Goal: Information Seeking & Learning: Learn about a topic

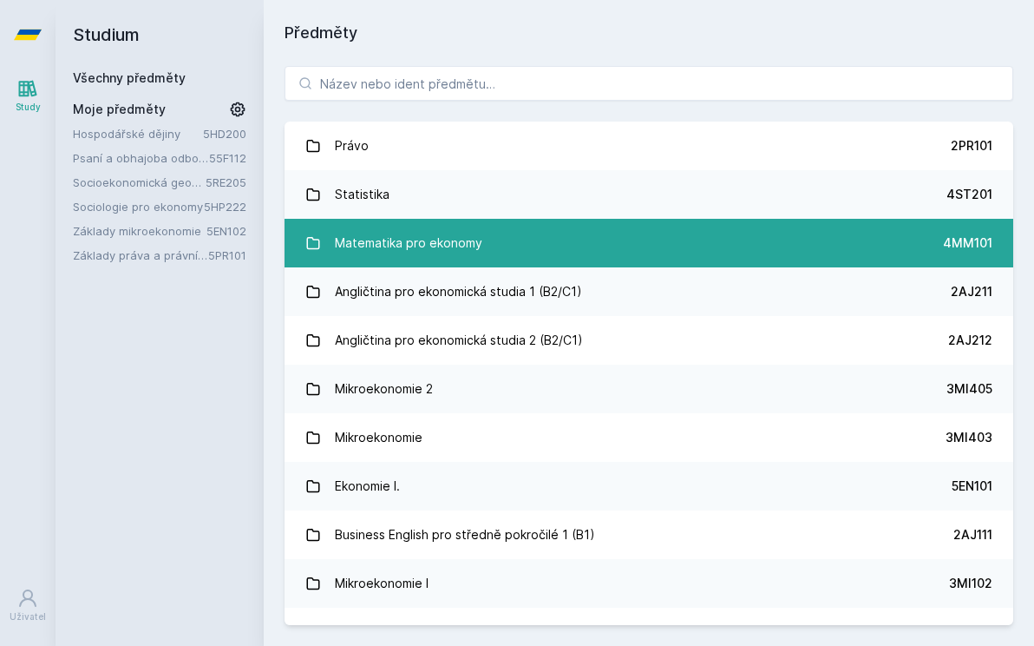
click at [462, 231] on div "Matematika pro ekonomy" at bounding box center [409, 243] width 148 height 35
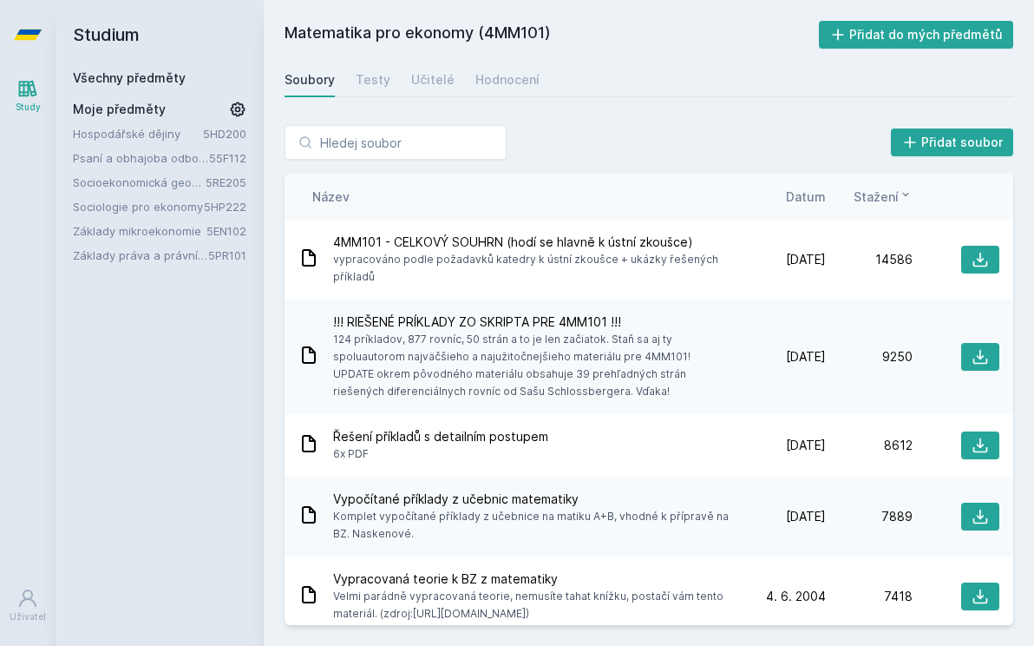
click at [147, 125] on link "Hospodářské dějiny" at bounding box center [138, 133] width 130 height 17
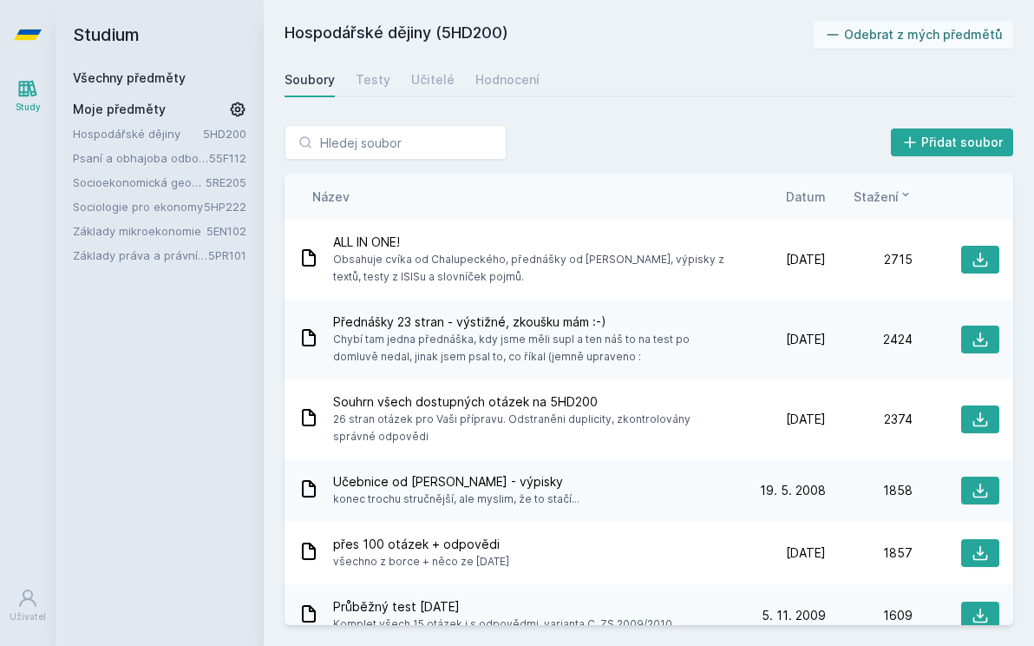
click at [144, 135] on link "Hospodářské dějiny" at bounding box center [138, 133] width 130 height 17
click at [138, 138] on link "Hospodářské dějiny" at bounding box center [138, 133] width 130 height 17
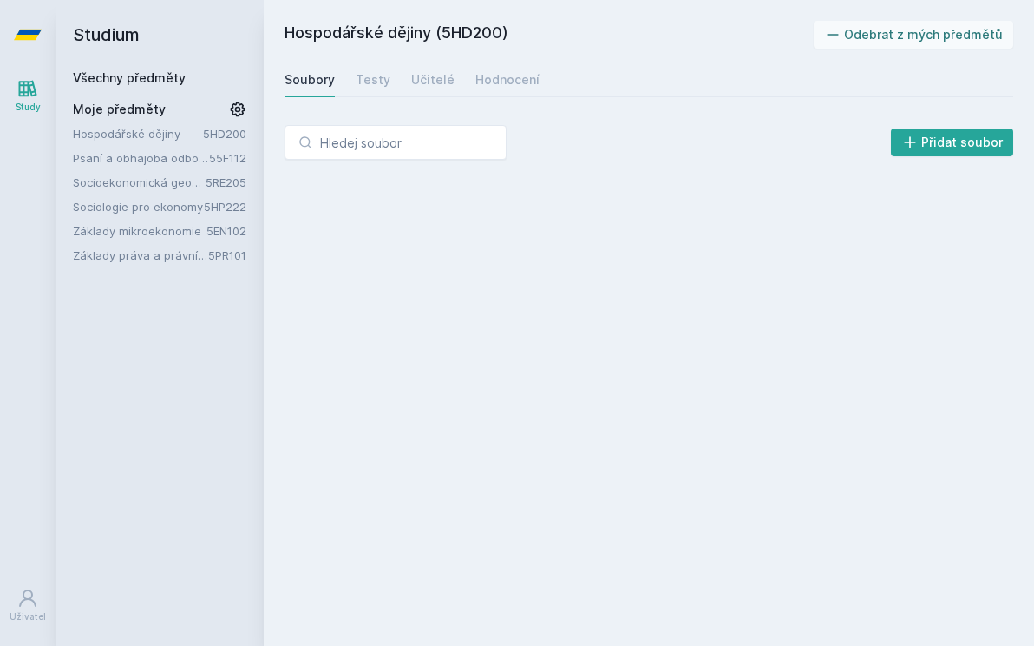
click at [138, 182] on link "Socioekonomická geografie" at bounding box center [139, 182] width 133 height 17
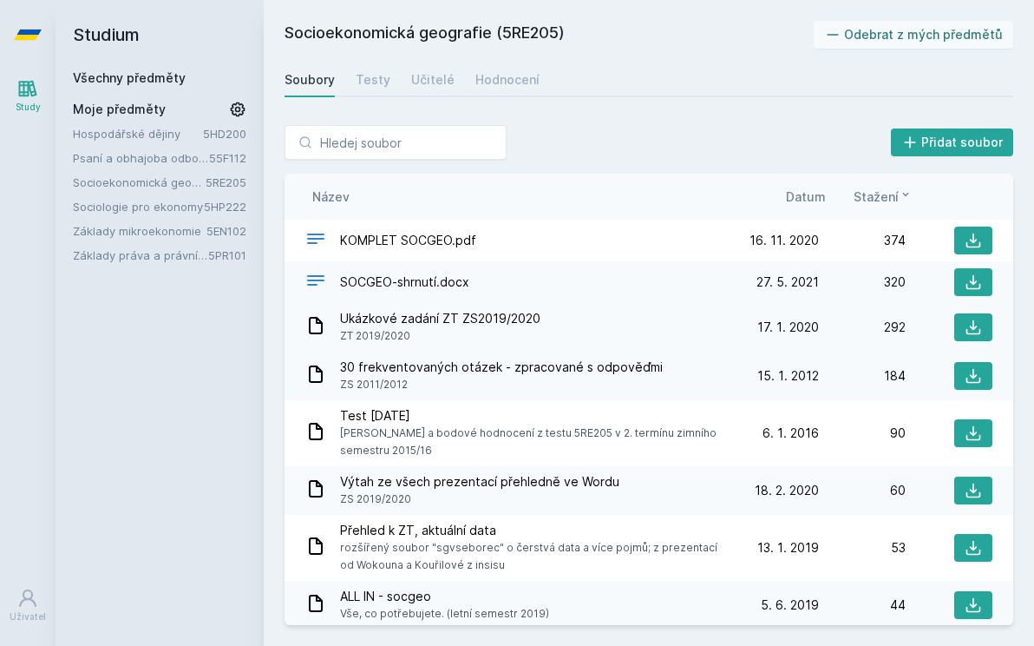
scroll to position [74, 0]
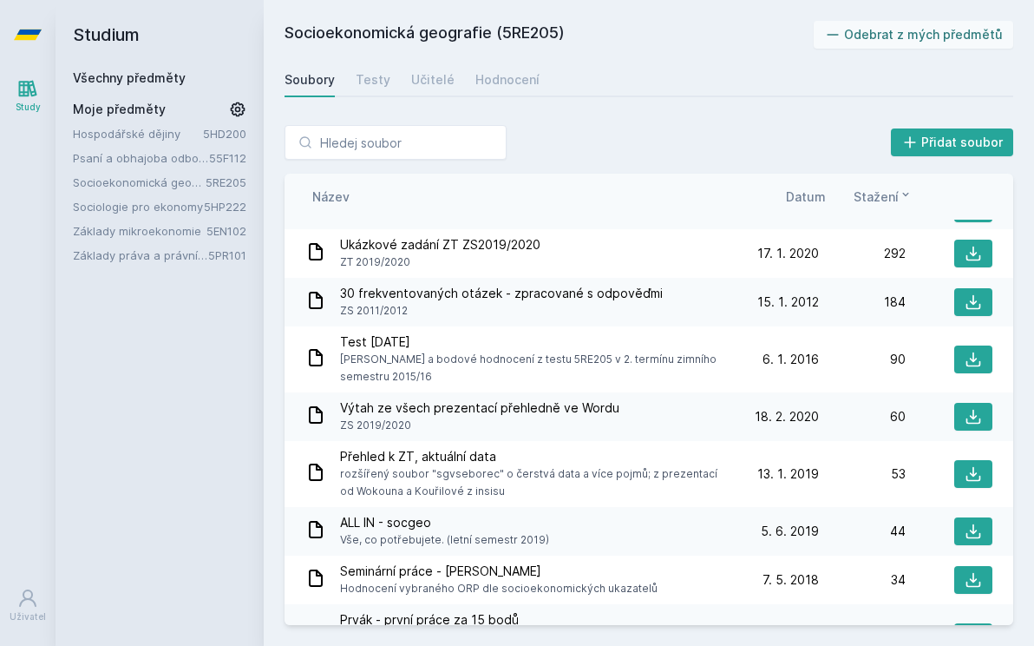
click at [143, 256] on link "Základy práva a právní nauky" at bounding box center [140, 254] width 135 height 17
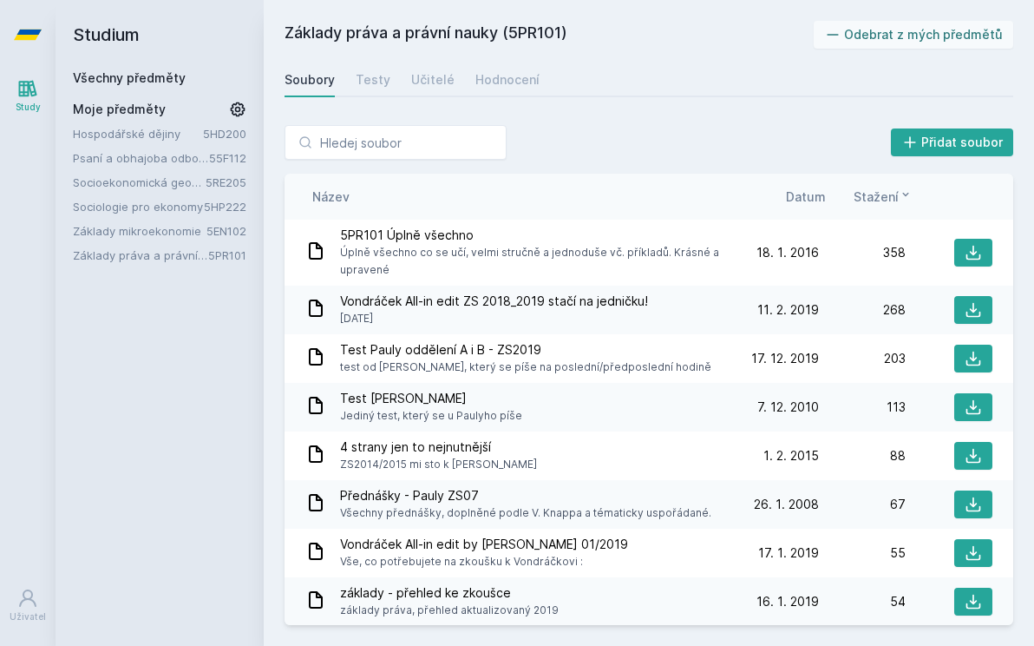
click at [154, 233] on link "Základy mikroekonomie" at bounding box center [140, 230] width 134 height 17
